Goal: Find specific page/section: Find specific page/section

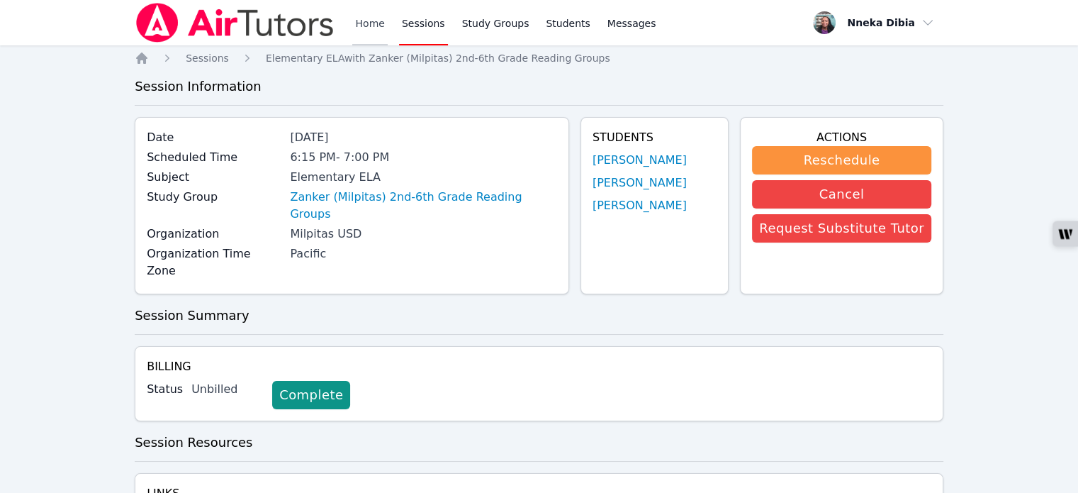
click at [366, 23] on link "Home" at bounding box center [369, 22] width 35 height 45
